Goal: Task Accomplishment & Management: Complete application form

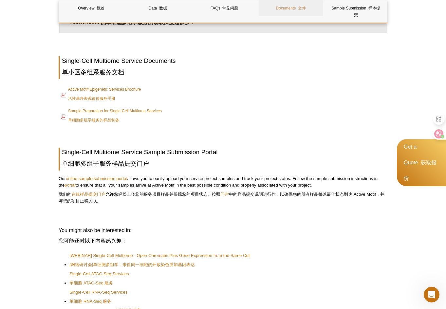
scroll to position [1391, 0]
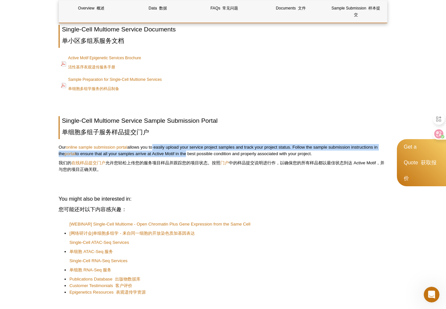
drag, startPoint x: 152, startPoint y: 126, endPoint x: 187, endPoint y: 134, distance: 35.8
click at [187, 144] on p "Our online sample submission portal allows you to easily upload your service pr…" at bounding box center [223, 159] width 329 height 31
copy p "o easily upload your service project samples and track your project status. Fol…"
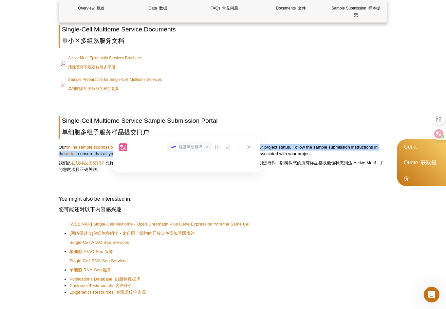
click at [187, 146] on div "硅基流动翻译" at bounding box center [191, 147] width 24 height 6
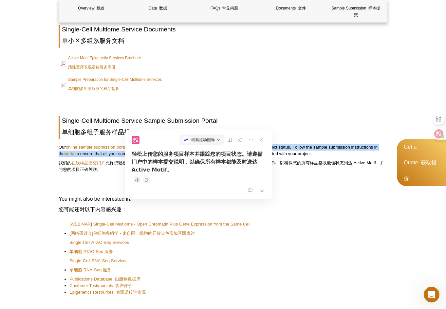
click at [200, 139] on div "硅基流动翻译" at bounding box center [203, 140] width 24 height 6
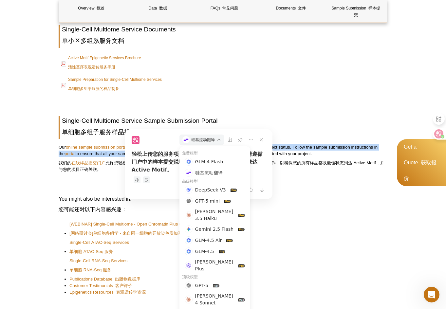
click at [205, 116] on h2 "Single-Cell Multiome Service Sample Submission Portal 单细胞多组子服务样品提交门户" at bounding box center [223, 127] width 329 height 23
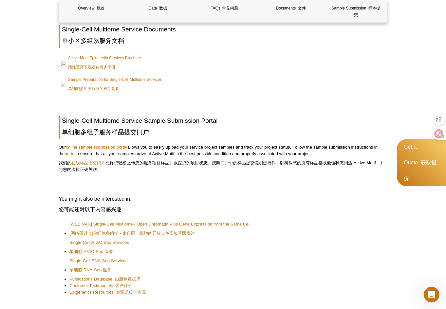
click at [205, 116] on h2 "Single-Cell Multiome Service Sample Submission Portal 单细胞多组子服务样品提交门户" at bounding box center [223, 127] width 329 height 23
click at [209, 116] on h2 "Single-Cell Multiome Service Sample Submission Portal 单细胞多组子服务样品提交门户" at bounding box center [223, 127] width 329 height 23
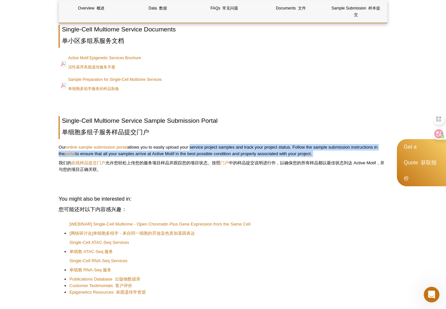
drag, startPoint x: 191, startPoint y: 123, endPoint x: 234, endPoint y: 137, distance: 45.0
click at [234, 144] on p "Our online sample submission portal allows you to easily upload your service pr…" at bounding box center [223, 159] width 329 height 31
copy p "service project samples and track your project status. Follow the sample submis…"
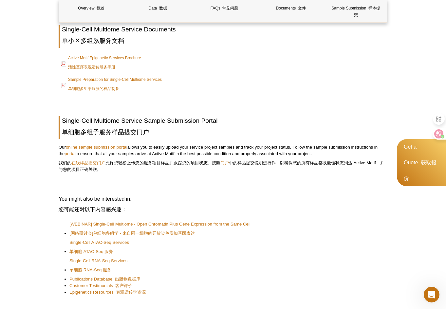
click at [174, 182] on p at bounding box center [223, 185] width 329 height 7
